Goal: Transaction & Acquisition: Purchase product/service

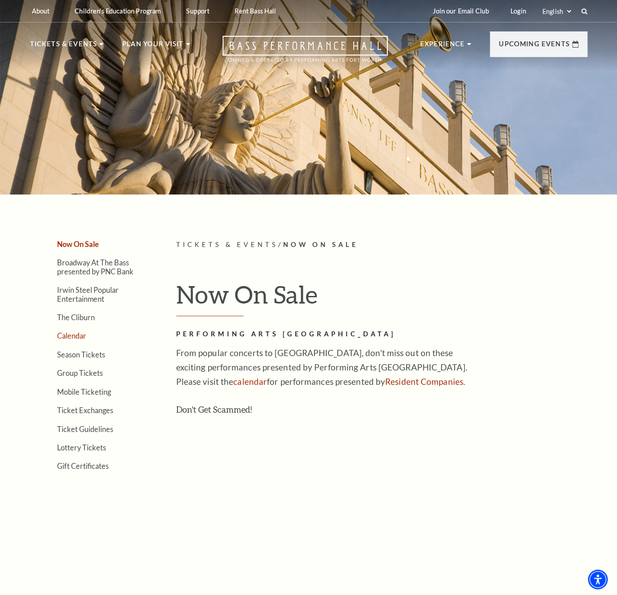
click at [76, 338] on link "Calendar" at bounding box center [71, 335] width 29 height 9
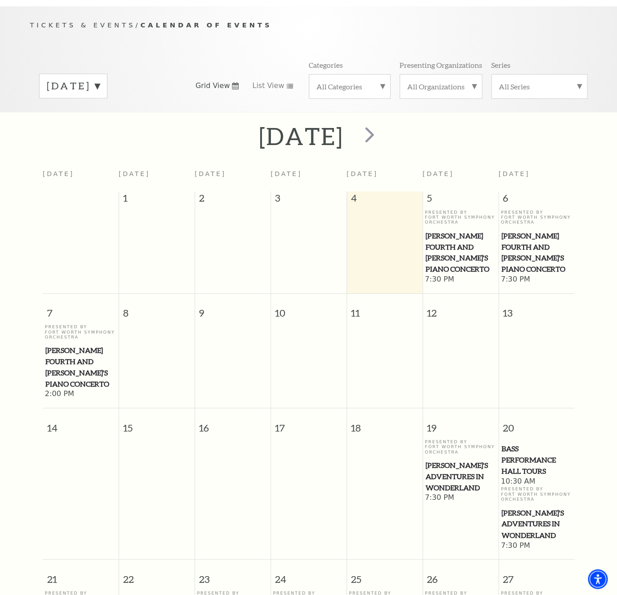
scroll to position [31, 0]
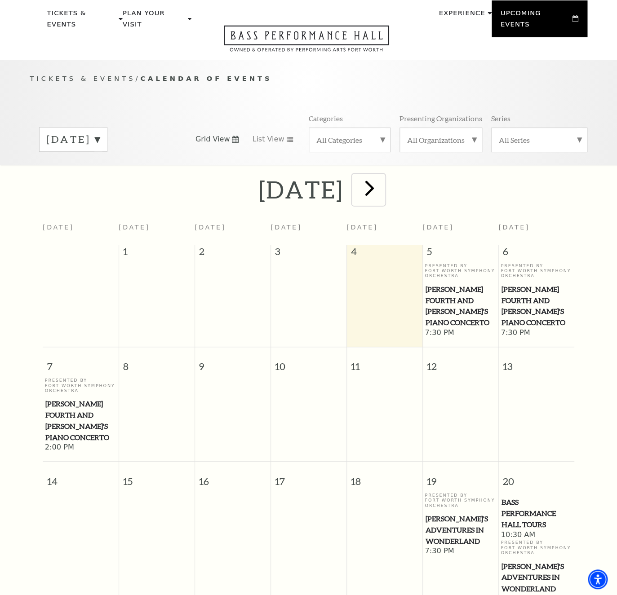
click at [382, 193] on span "next" at bounding box center [370, 188] width 26 height 26
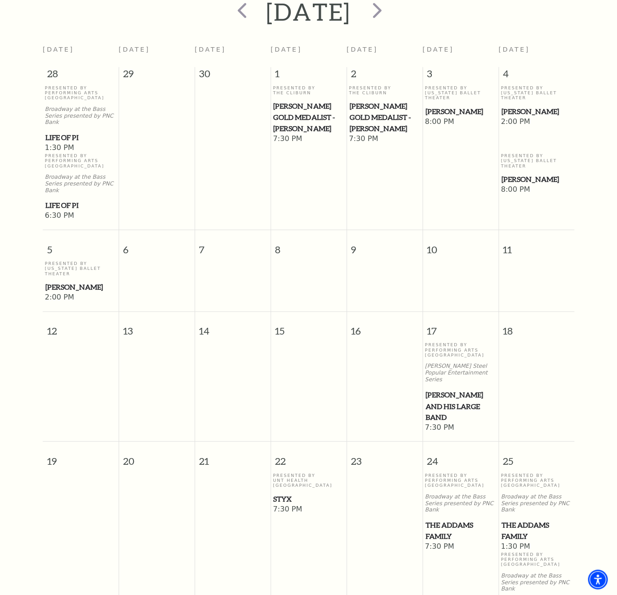
scroll to position [225, 0]
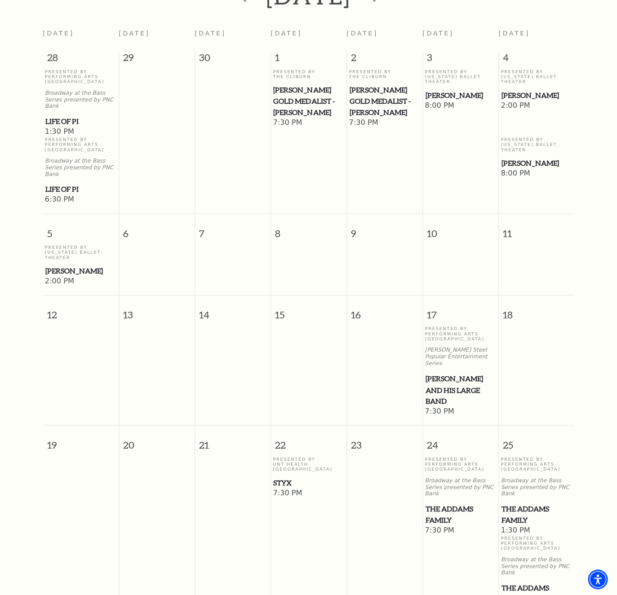
click at [67, 265] on span "Peter Pan" at bounding box center [80, 270] width 71 height 11
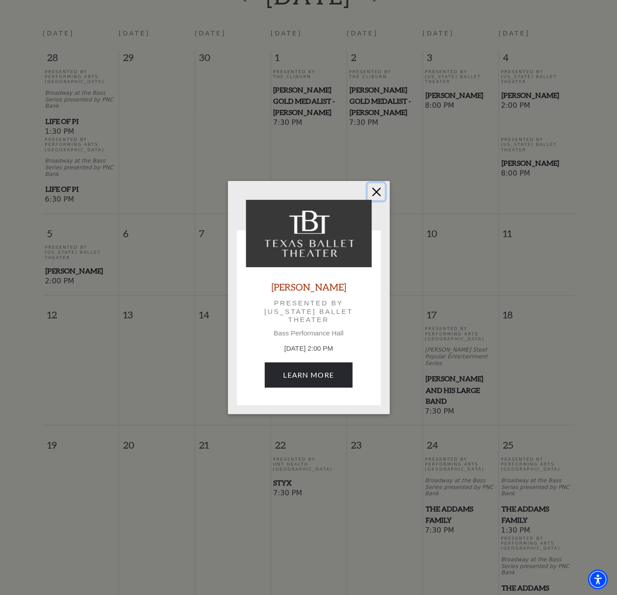
click at [374, 190] on button "Close" at bounding box center [375, 191] width 17 height 17
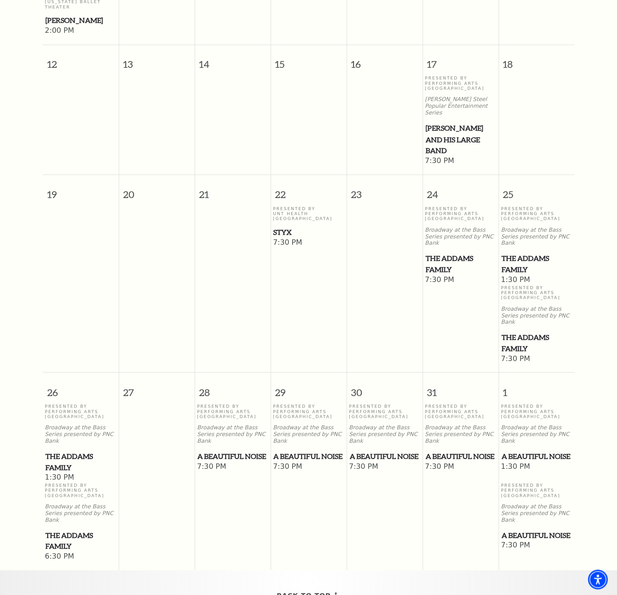
scroll to position [468, 0]
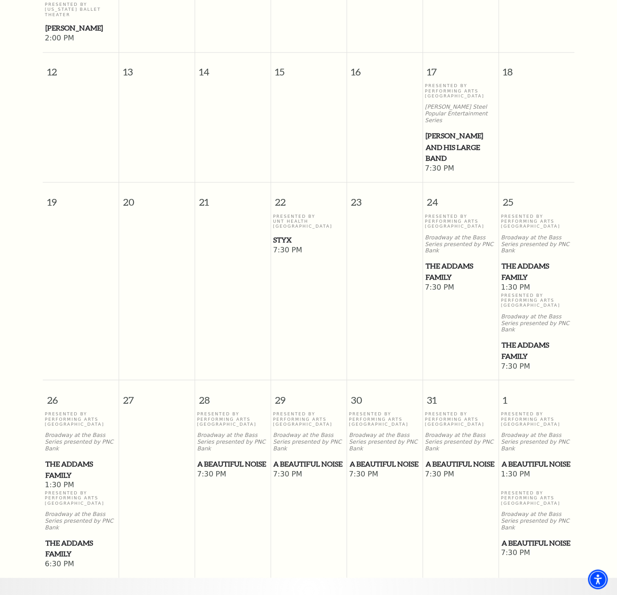
click at [444, 131] on span "Lyle Lovett and his Large Band" at bounding box center [460, 147] width 71 height 33
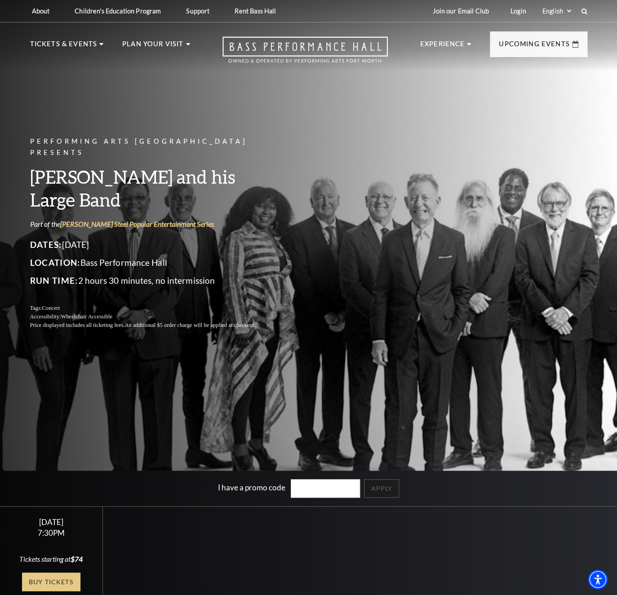
click at [67, 587] on link "Buy Tickets" at bounding box center [51, 582] width 58 height 18
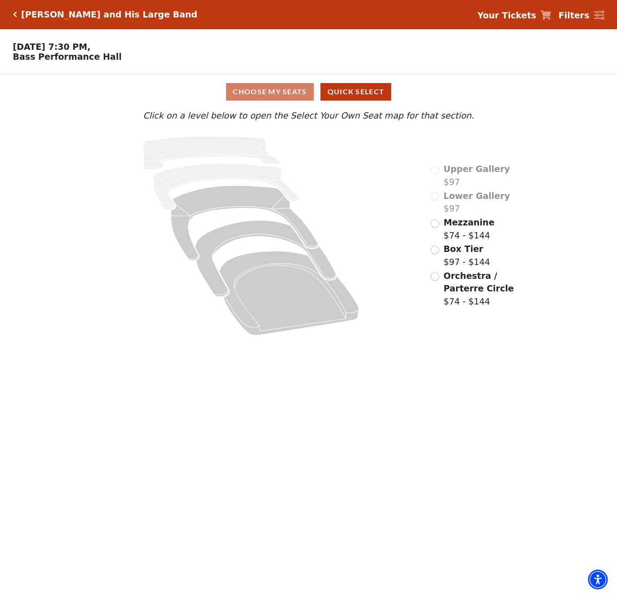
click at [447, 294] on span "Orchestra / Parterre Circle" at bounding box center [478, 282] width 70 height 23
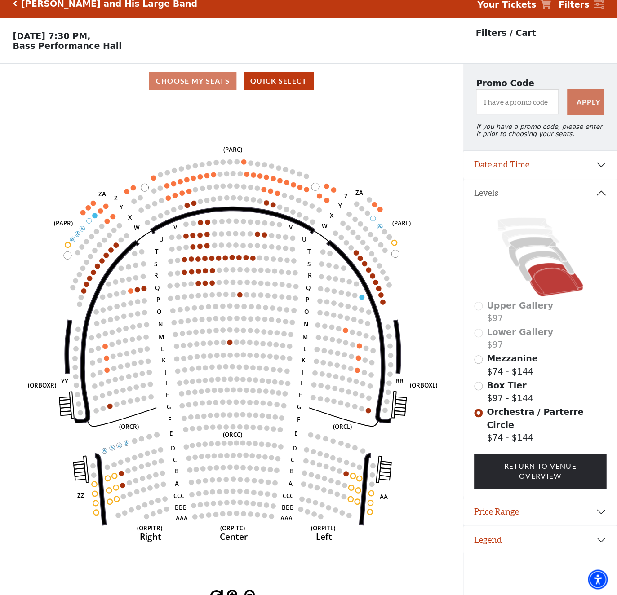
scroll to position [22, 0]
